Goal: Browse casually: Explore the website without a specific task or goal

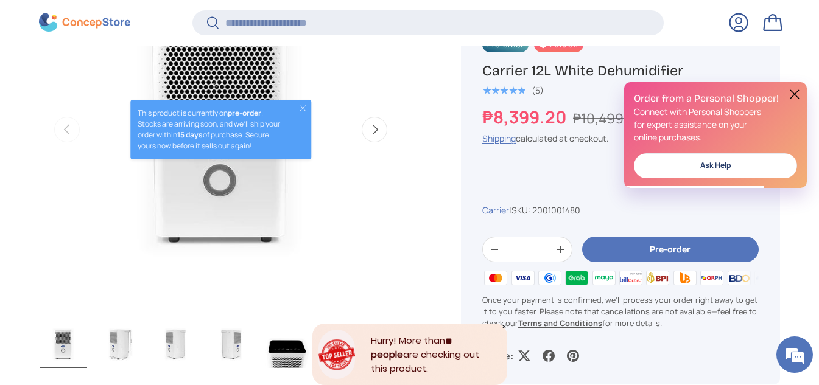
scroll to position [513, 0]
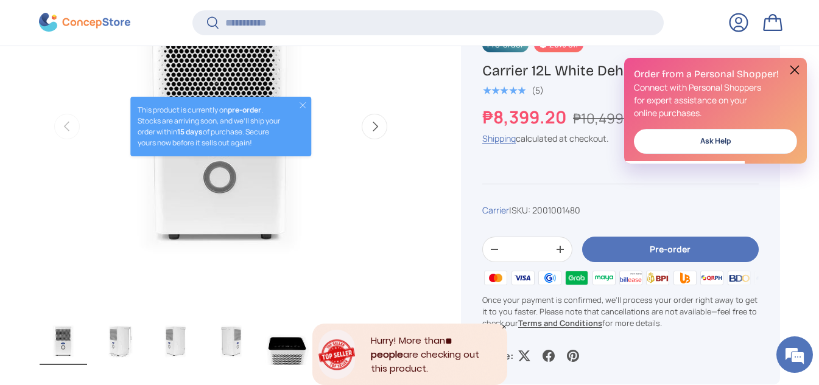
click at [121, 332] on img "Gallery Viewer" at bounding box center [119, 341] width 47 height 49
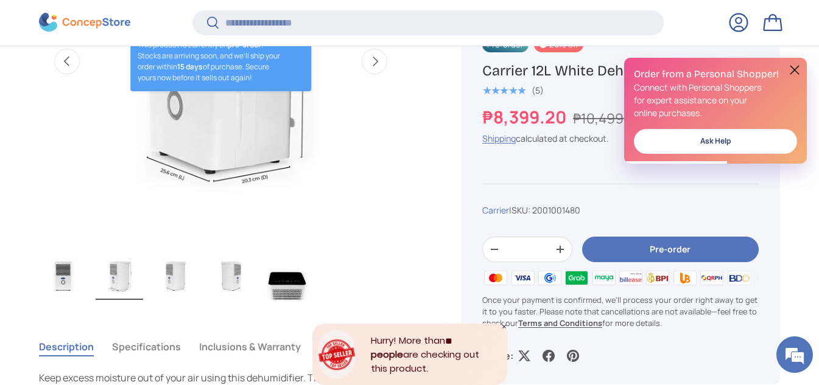
scroll to position [579, 0]
click at [299, 293] on img "Gallery Viewer" at bounding box center [287, 275] width 47 height 49
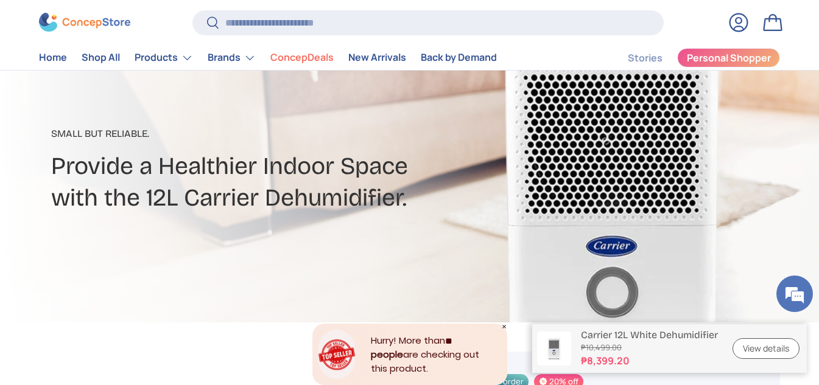
scroll to position [0, 0]
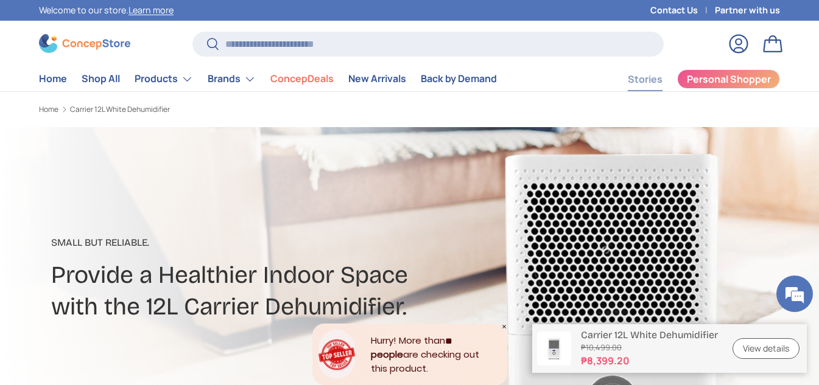
click at [660, 75] on link "Stories" at bounding box center [645, 80] width 35 height 24
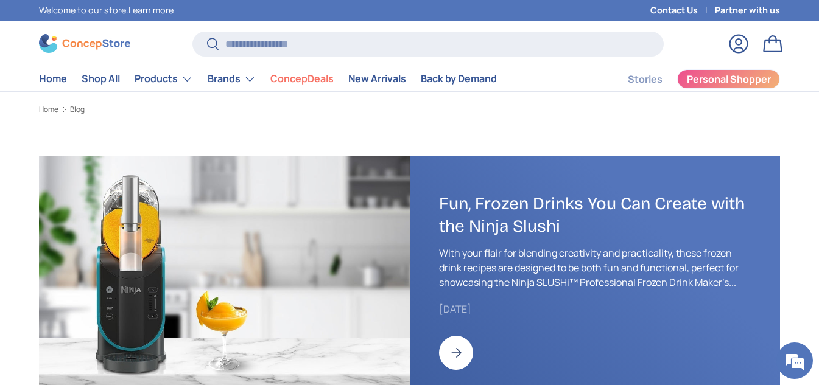
click at [738, 49] on link "Log in" at bounding box center [738, 43] width 27 height 27
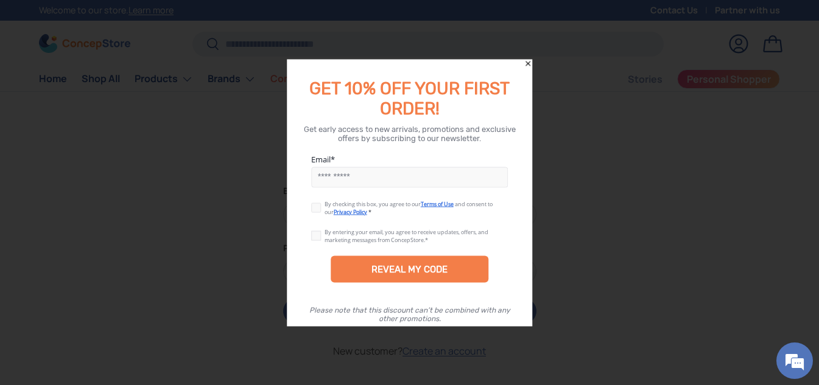
click at [527, 60] on icon "Close" at bounding box center [527, 63] width 9 height 9
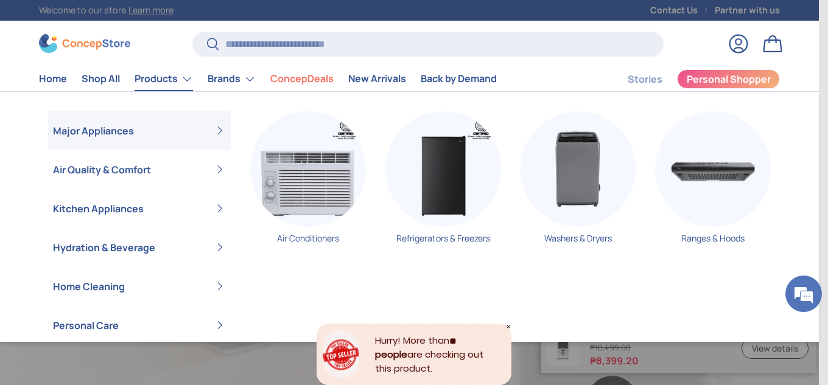
click at [156, 85] on link "Products" at bounding box center [164, 79] width 58 height 24
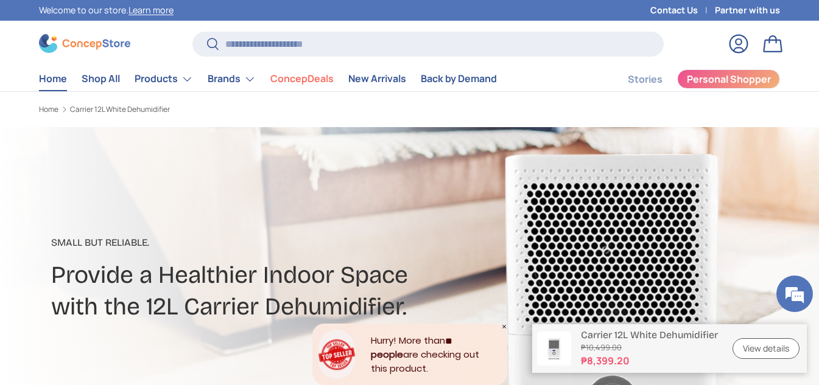
click at [46, 78] on link "Home" at bounding box center [53, 79] width 28 height 24
